Goal: Transaction & Acquisition: Purchase product/service

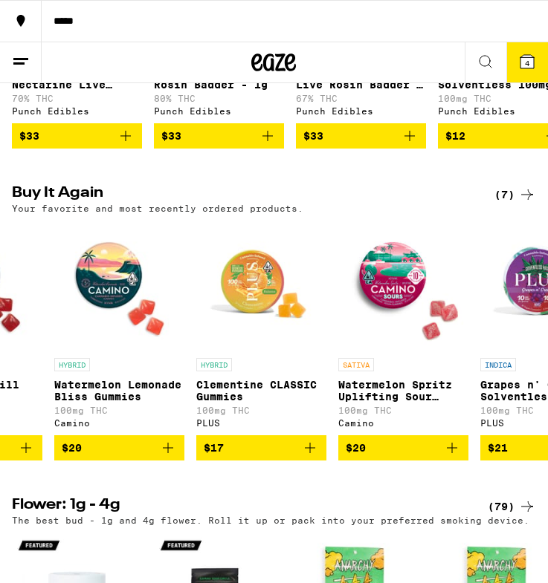
scroll to position [884, 0]
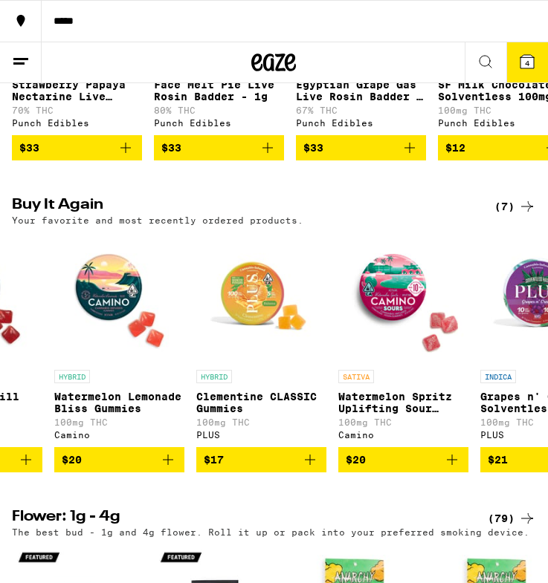
click at [310, 269] on img "Open page for Clementine CLASSIC Gummies from PLUS" at bounding box center [261, 298] width 130 height 130
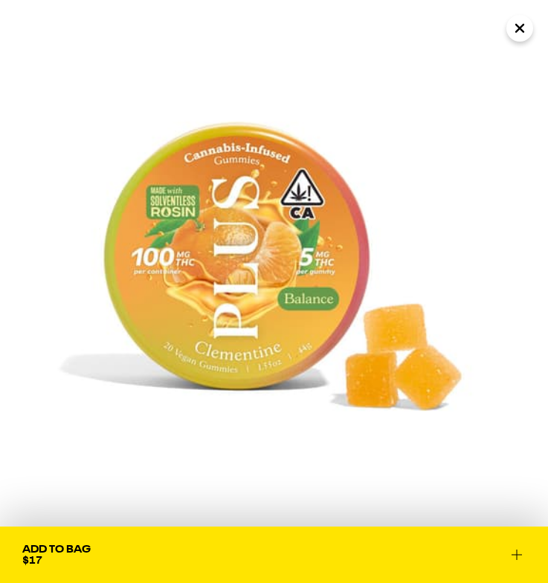
click at [518, 25] on icon "Close" at bounding box center [519, 28] width 18 height 22
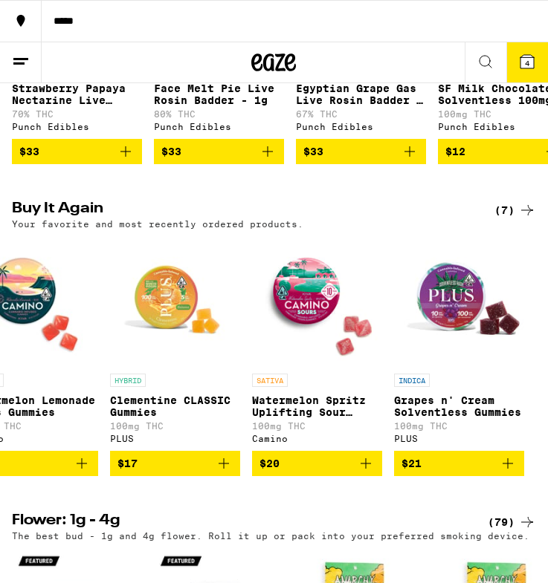
scroll to position [880, 0]
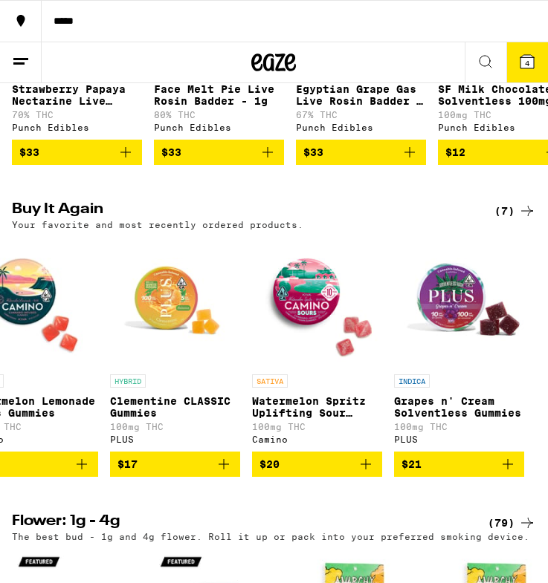
click at [513, 220] on div "(7)" at bounding box center [515, 211] width 42 height 18
click at [509, 220] on div "(7)" at bounding box center [515, 211] width 42 height 18
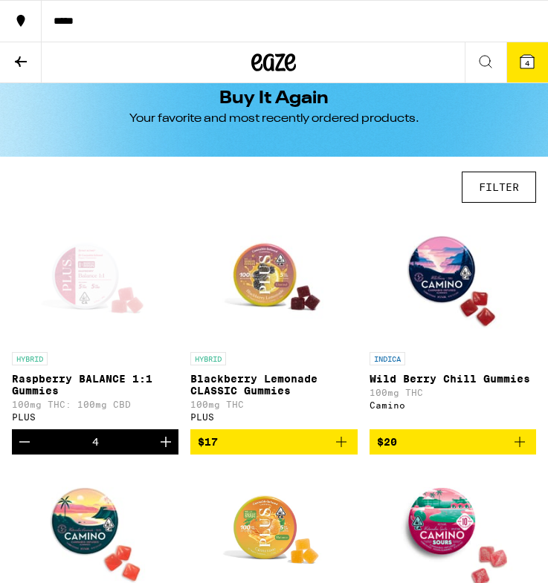
scroll to position [3, 0]
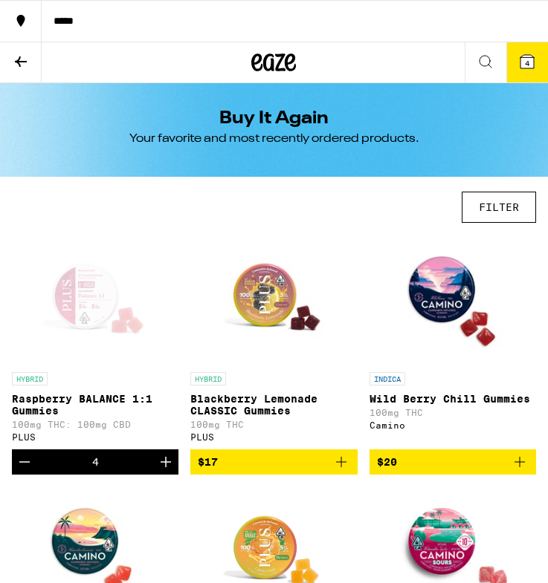
click at [14, 63] on icon at bounding box center [21, 62] width 18 height 18
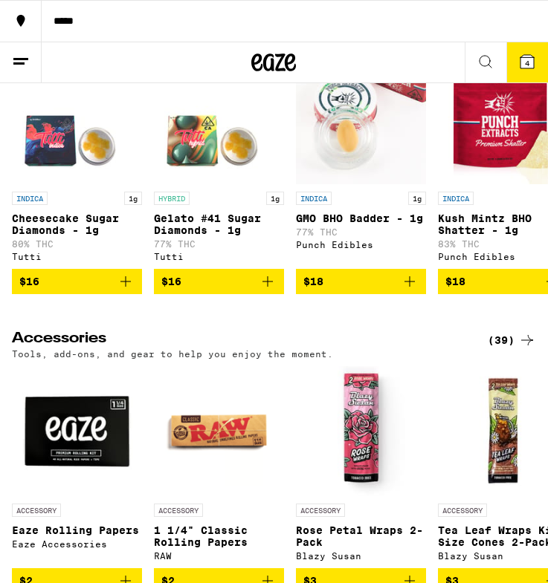
scroll to position [6055, 0]
